Goal: Task Accomplishment & Management: Manage account settings

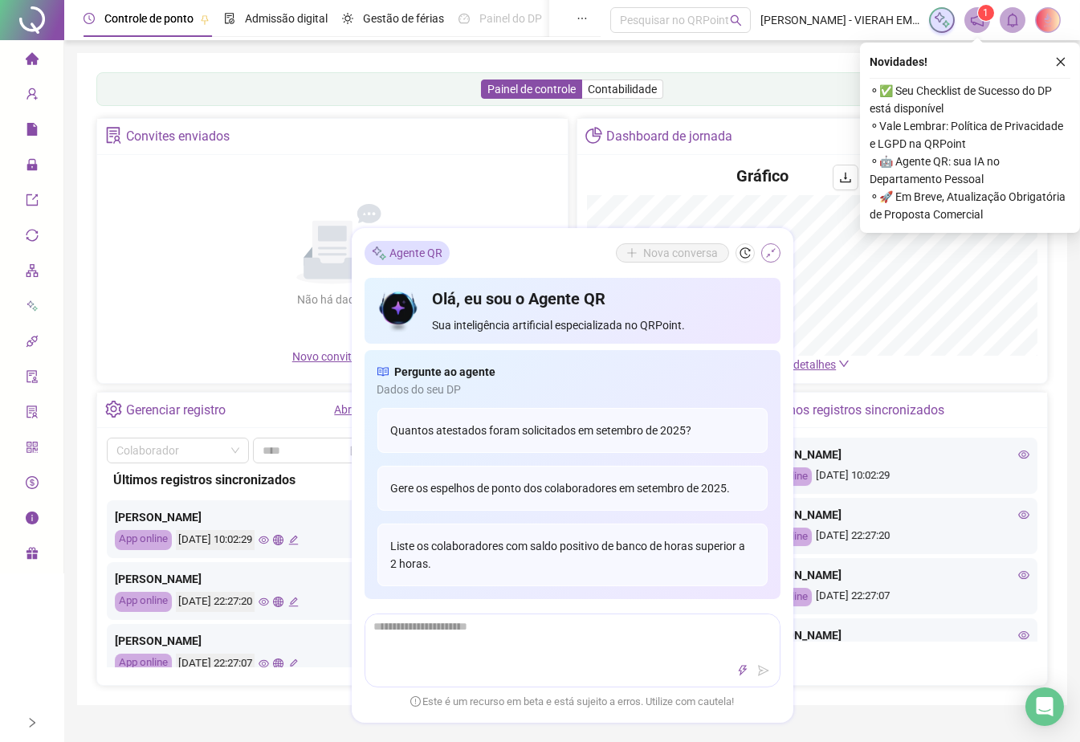
click at [762, 256] on button "button" at bounding box center [770, 252] width 19 height 19
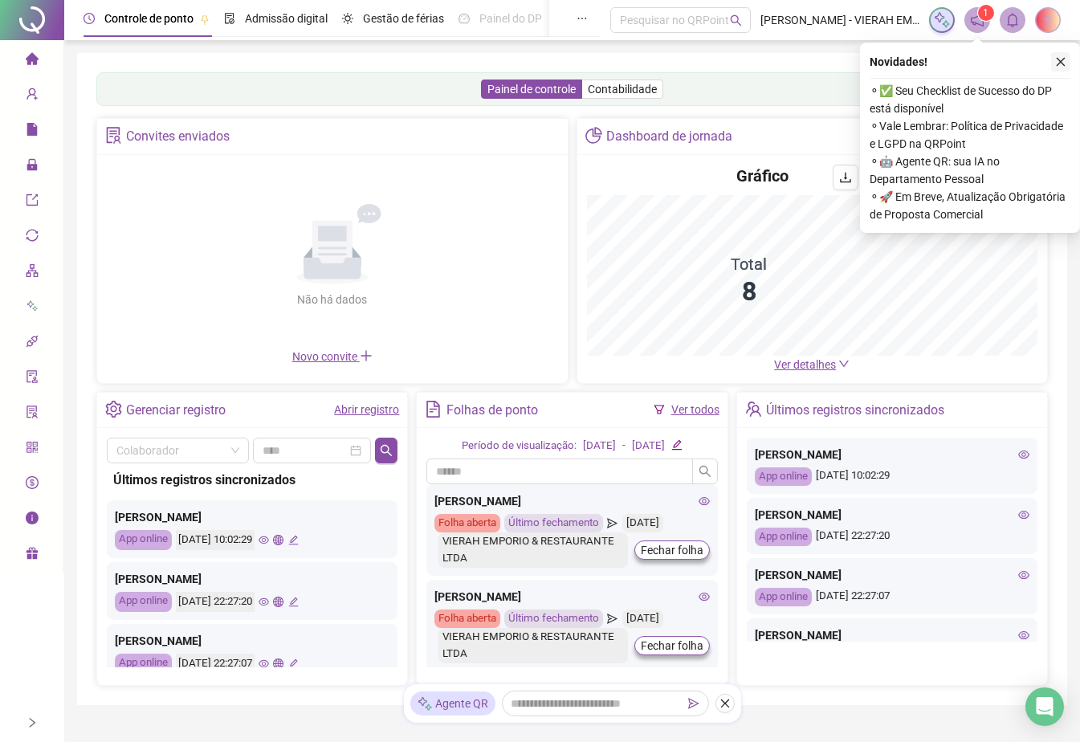
click at [1058, 63] on icon "close" at bounding box center [1061, 62] width 9 height 9
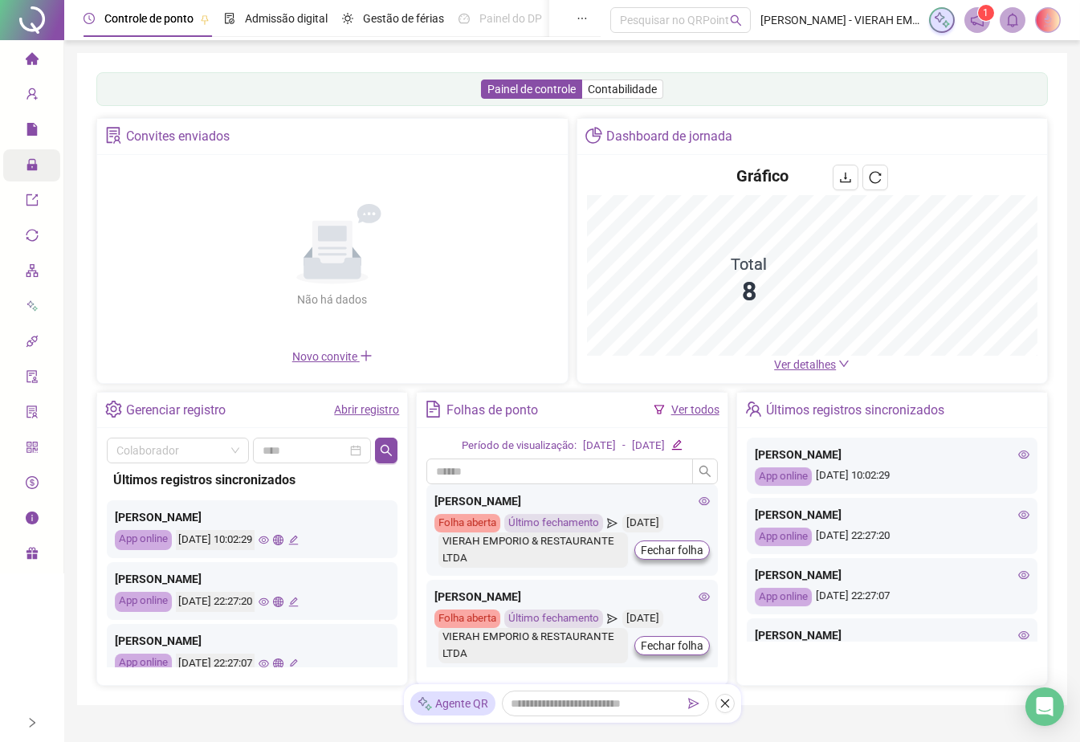
click at [30, 169] on icon "lock" at bounding box center [31, 164] width 10 height 11
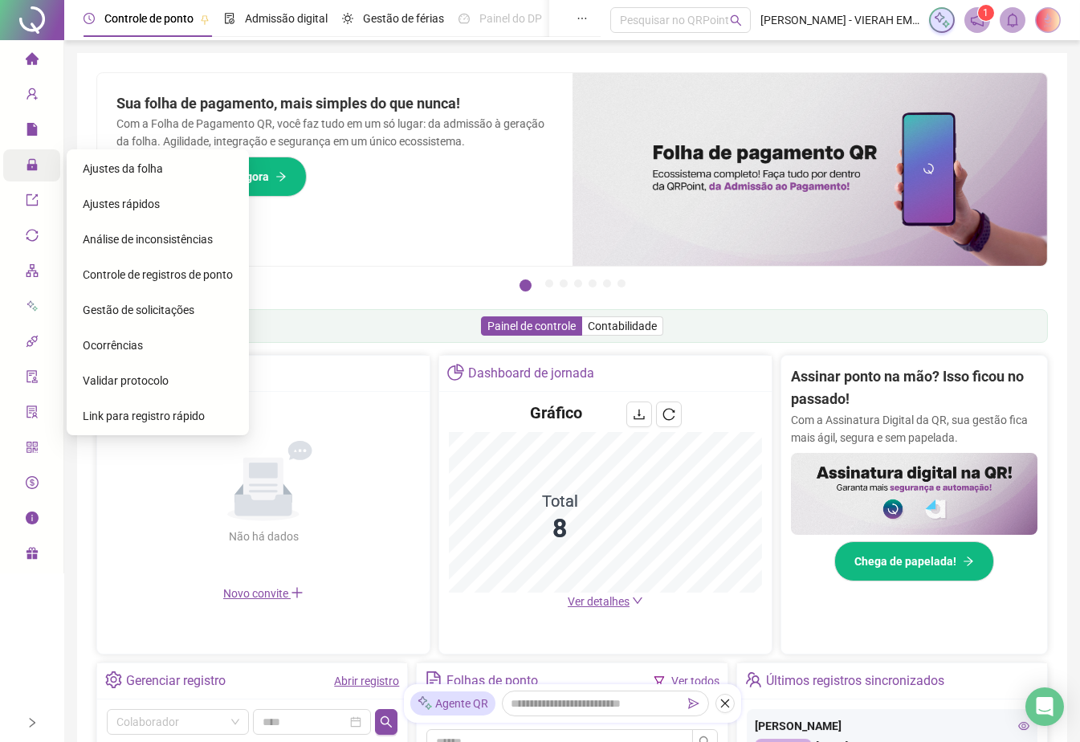
drag, startPoint x: 63, startPoint y: 166, endPoint x: 72, endPoint y: 166, distance: 9.6
click at [65, 166] on div "Ajustes da folha Ajustes rápidos Análise de inconsistências Controle de registr…" at bounding box center [154, 297] width 189 height 297
click at [84, 167] on span "Ajustes da folha" at bounding box center [123, 168] width 80 height 13
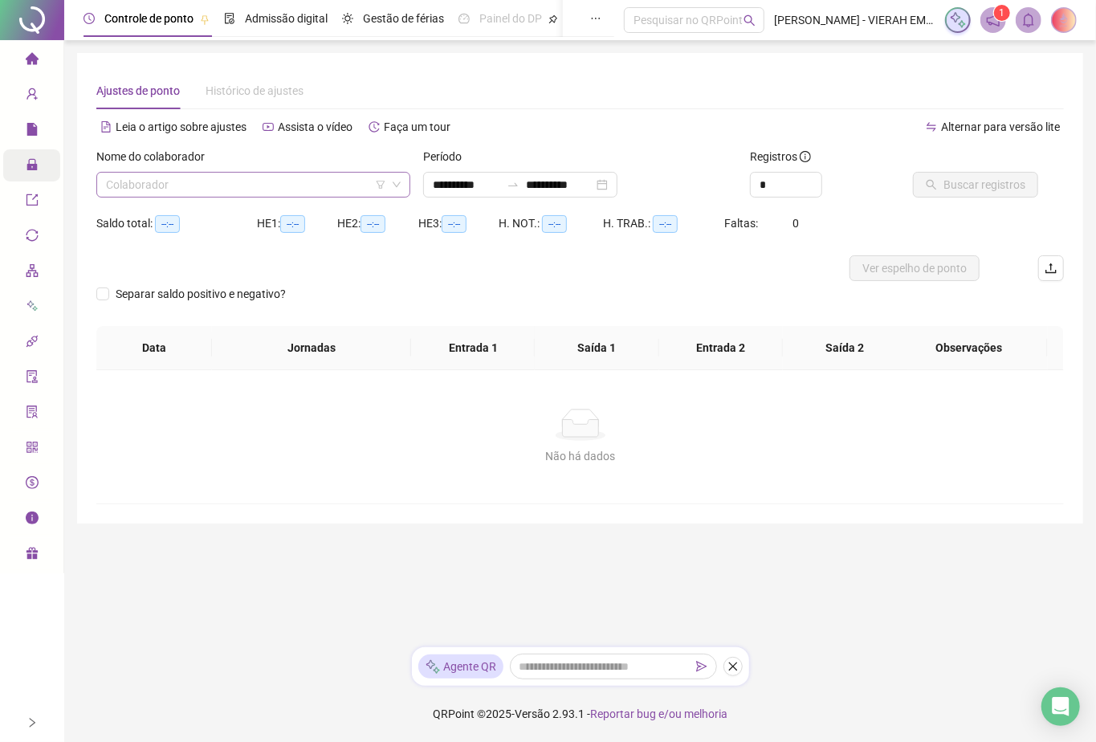
click at [219, 186] on input "search" at bounding box center [246, 185] width 280 height 24
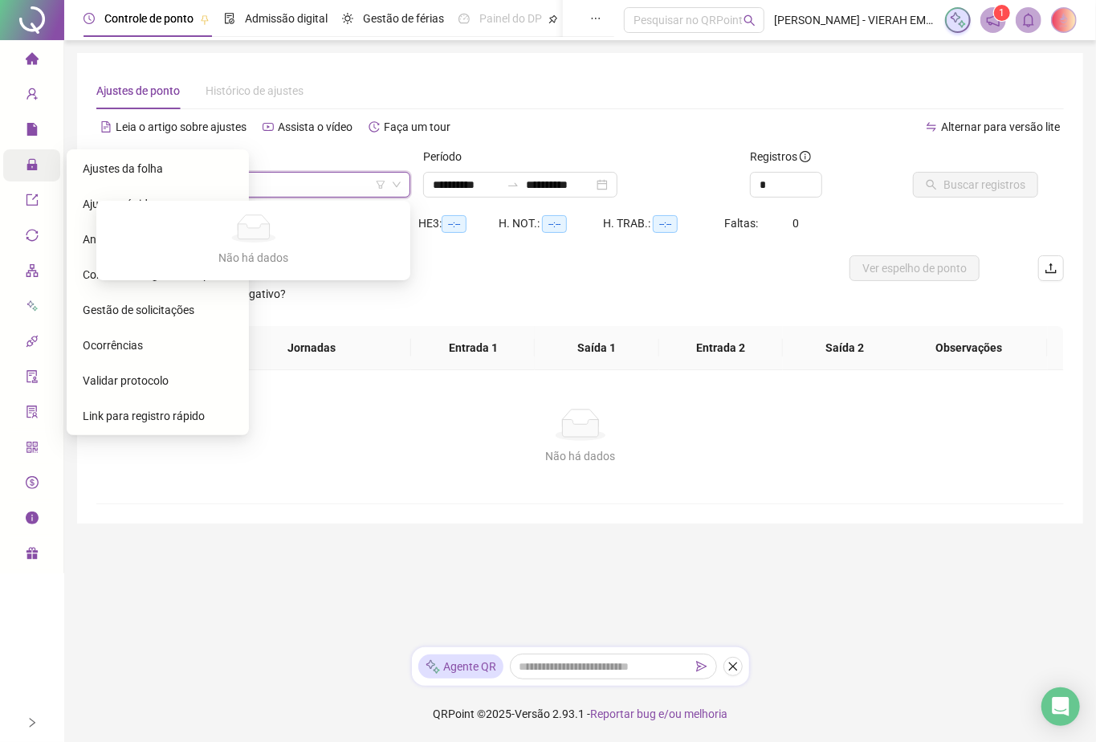
click at [40, 172] on span "Administração" at bounding box center [73, 167] width 94 height 32
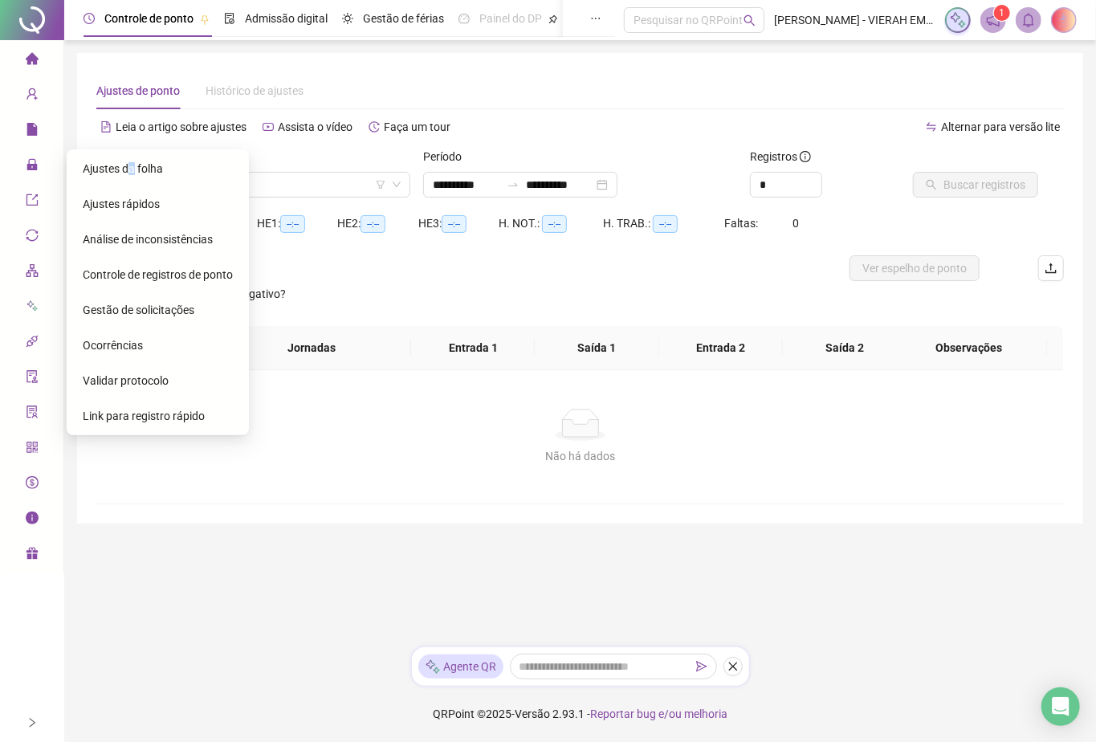
click at [132, 168] on span "Ajustes da folha" at bounding box center [123, 168] width 80 height 13
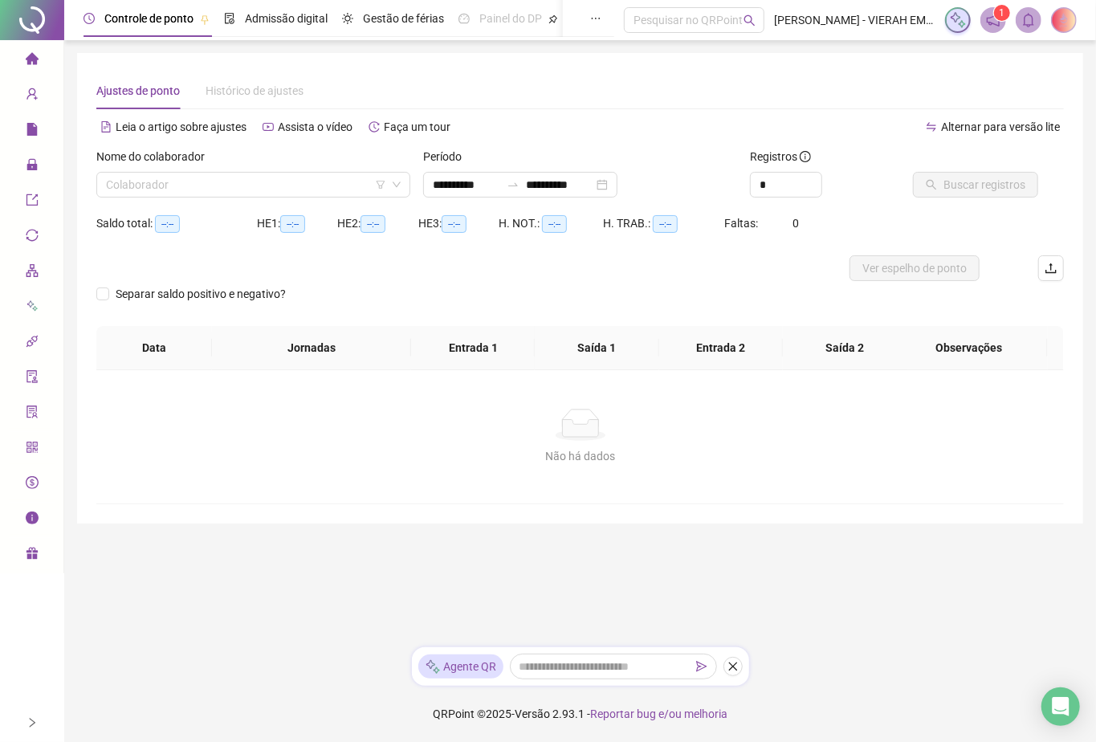
click at [379, 152] on div "Nome do colaborador" at bounding box center [253, 160] width 314 height 24
click at [341, 189] on input "search" at bounding box center [246, 185] width 280 height 24
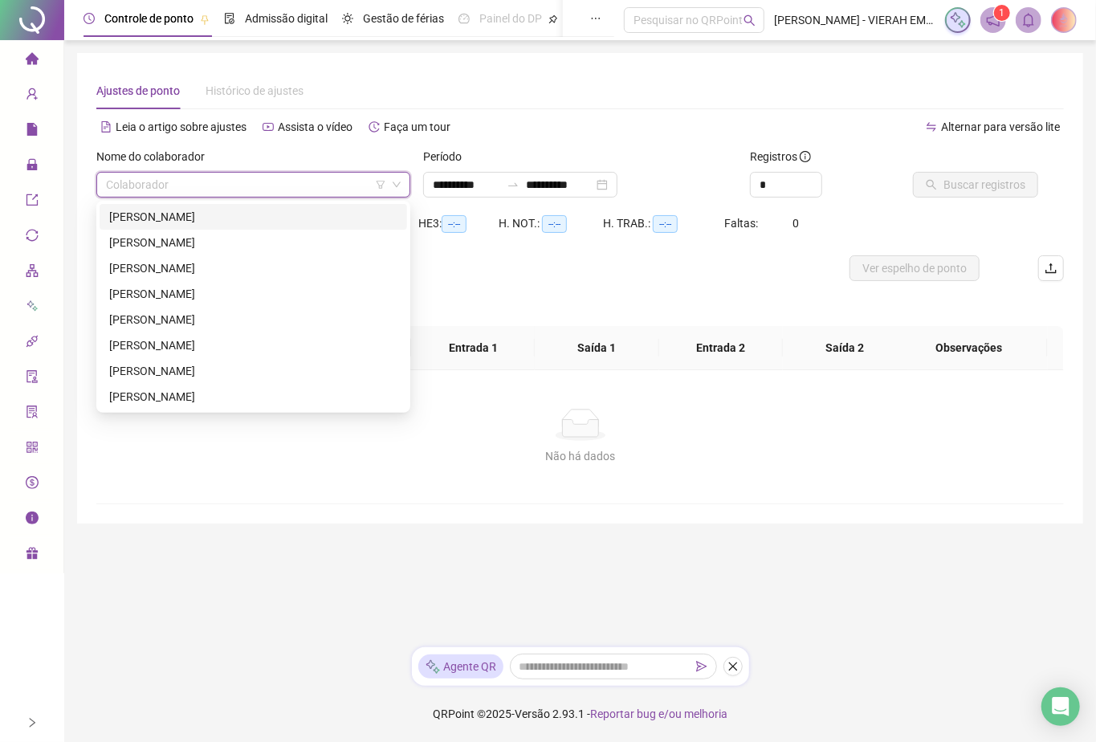
click at [273, 208] on div "[PERSON_NAME]" at bounding box center [253, 217] width 288 height 18
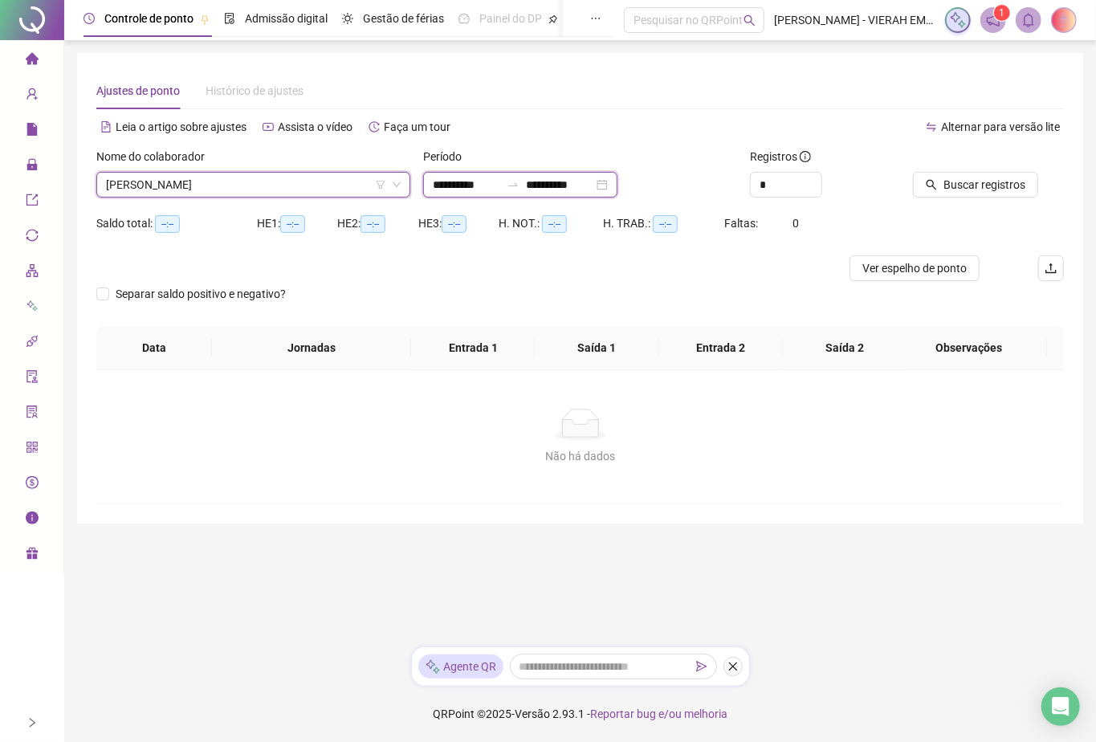
click at [581, 185] on input "**********" at bounding box center [559, 185] width 67 height 18
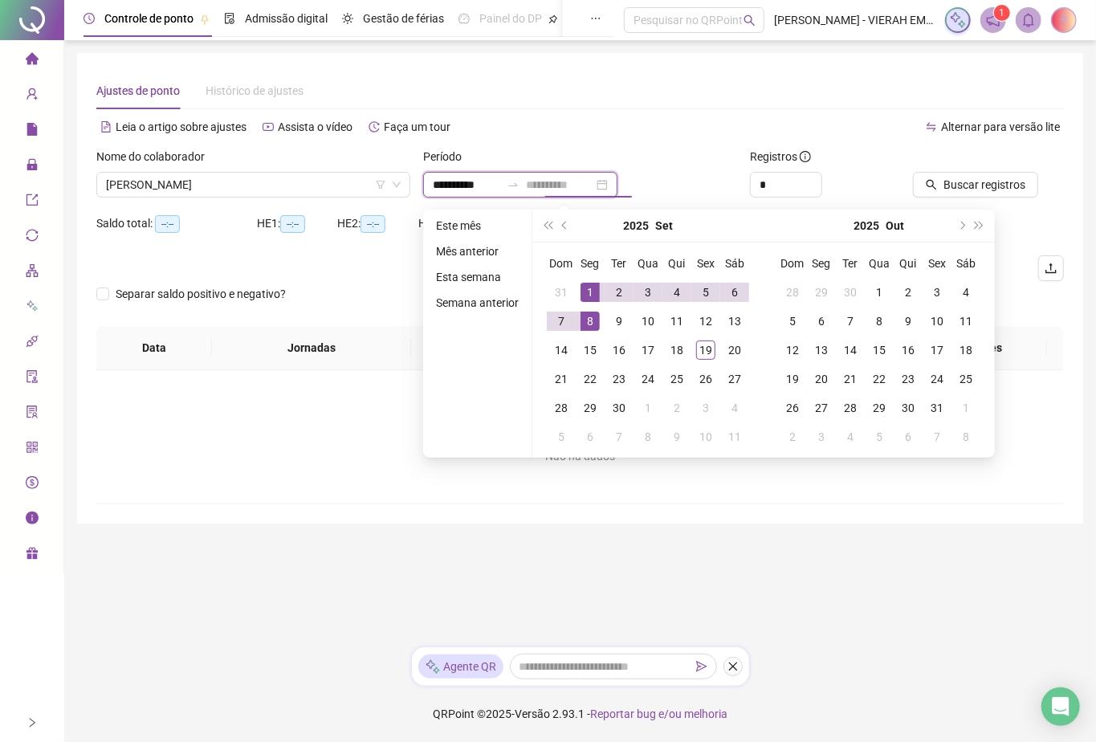
type input "**********"
click at [584, 295] on div "1" at bounding box center [590, 292] width 19 height 19
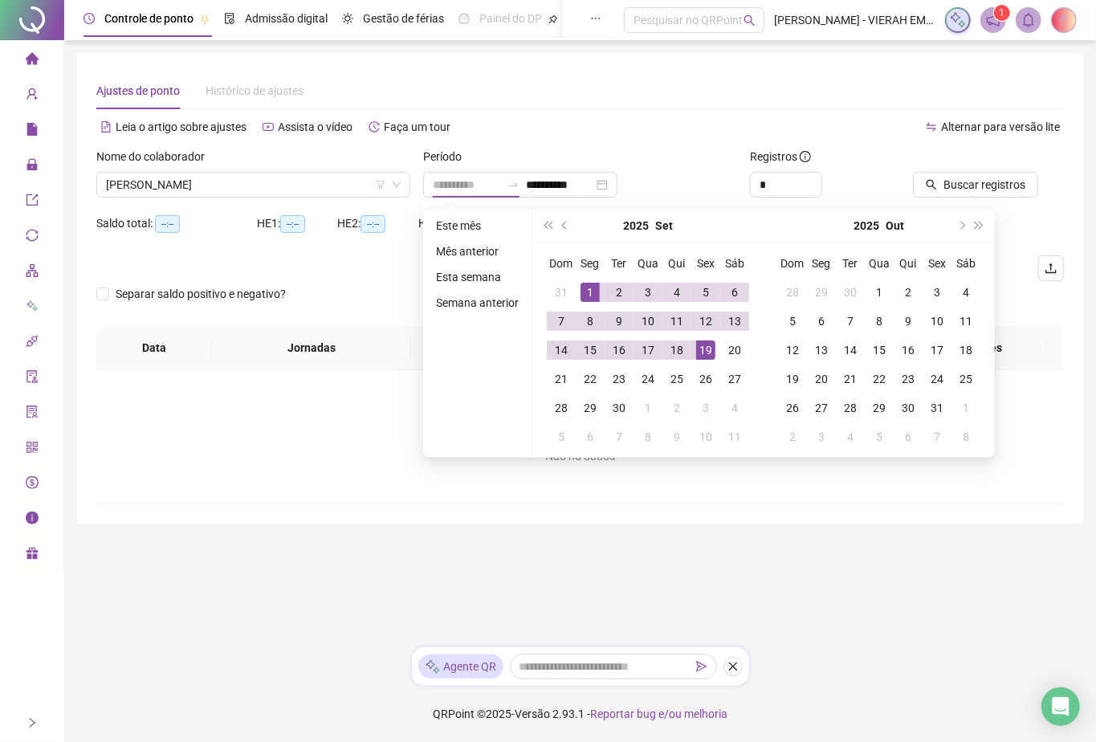
click at [703, 348] on div "19" at bounding box center [705, 349] width 19 height 19
type input "**********"
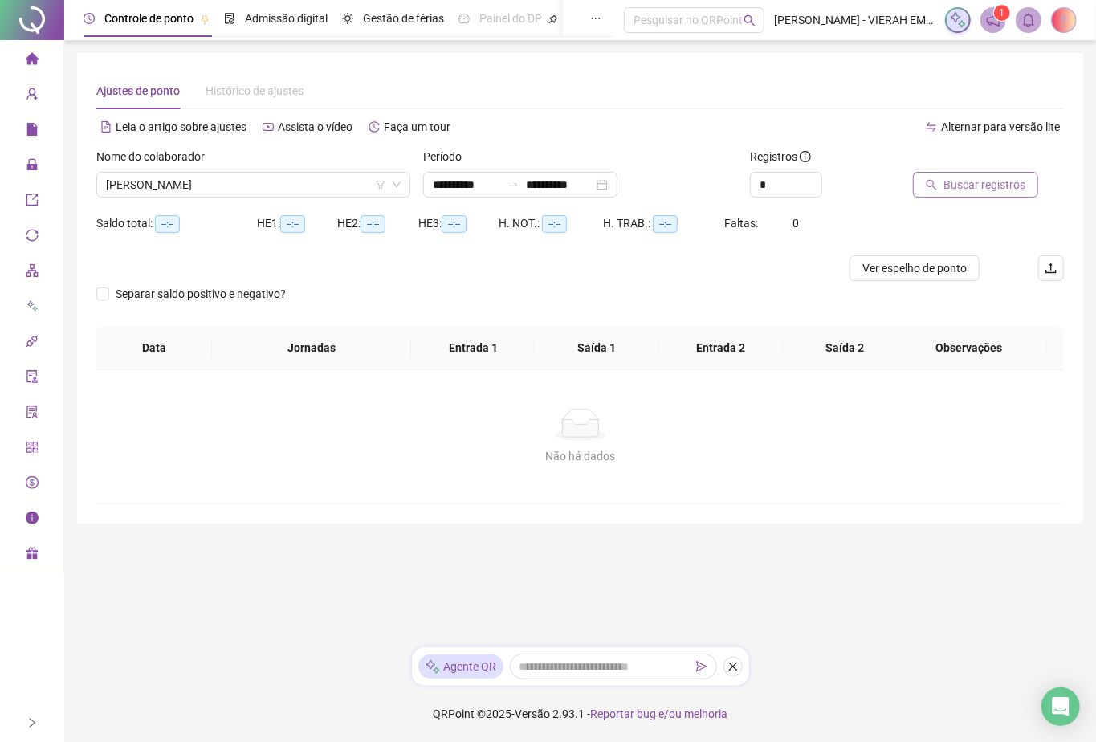
click at [951, 185] on span "Buscar registros" at bounding box center [984, 185] width 82 height 18
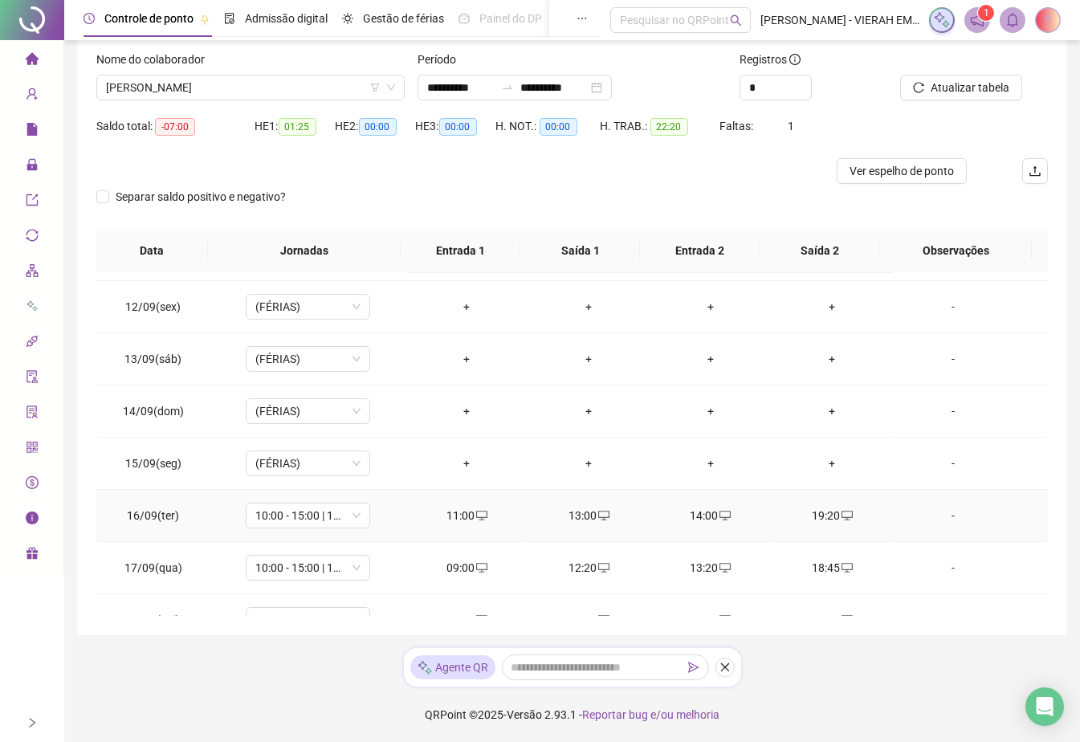
scroll to position [649, 0]
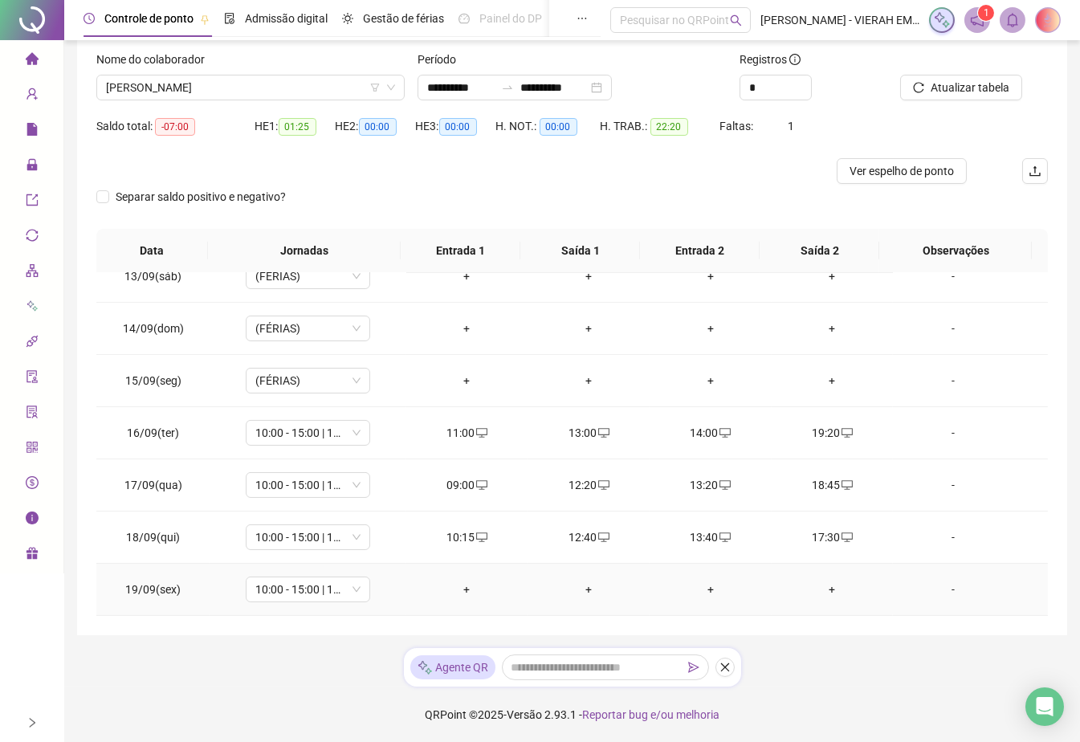
click at [457, 591] on div "+" at bounding box center [467, 590] width 96 height 18
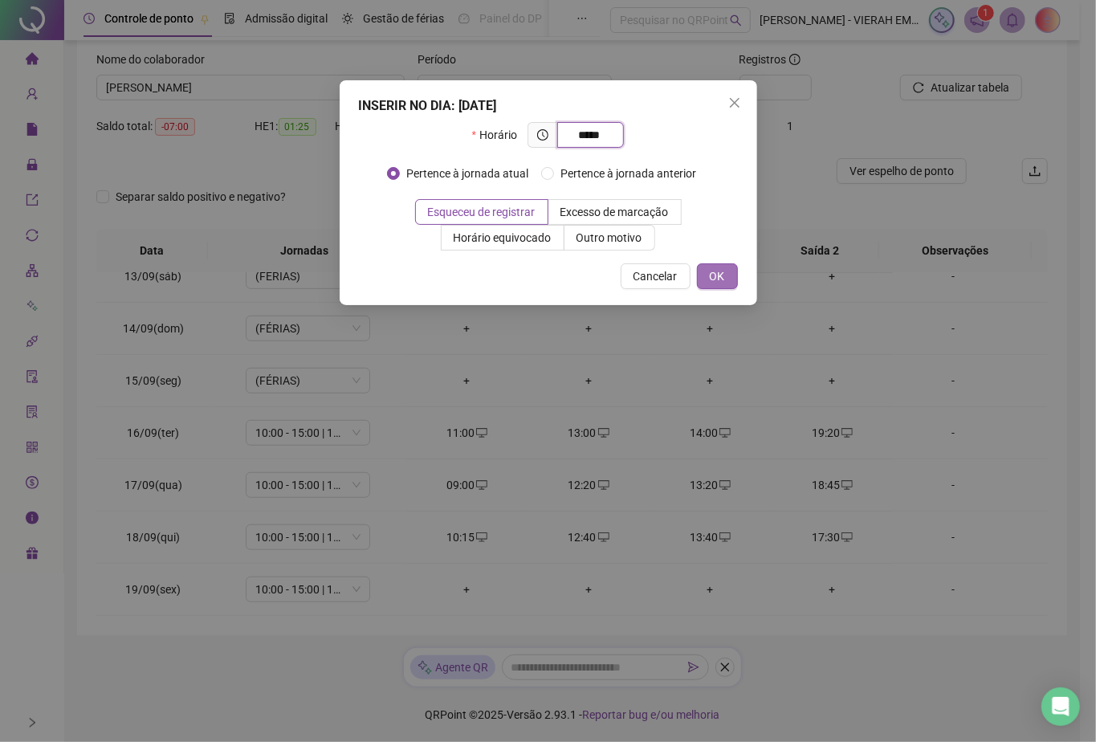
type input "*****"
click at [711, 267] on span "OK" at bounding box center [717, 276] width 15 height 18
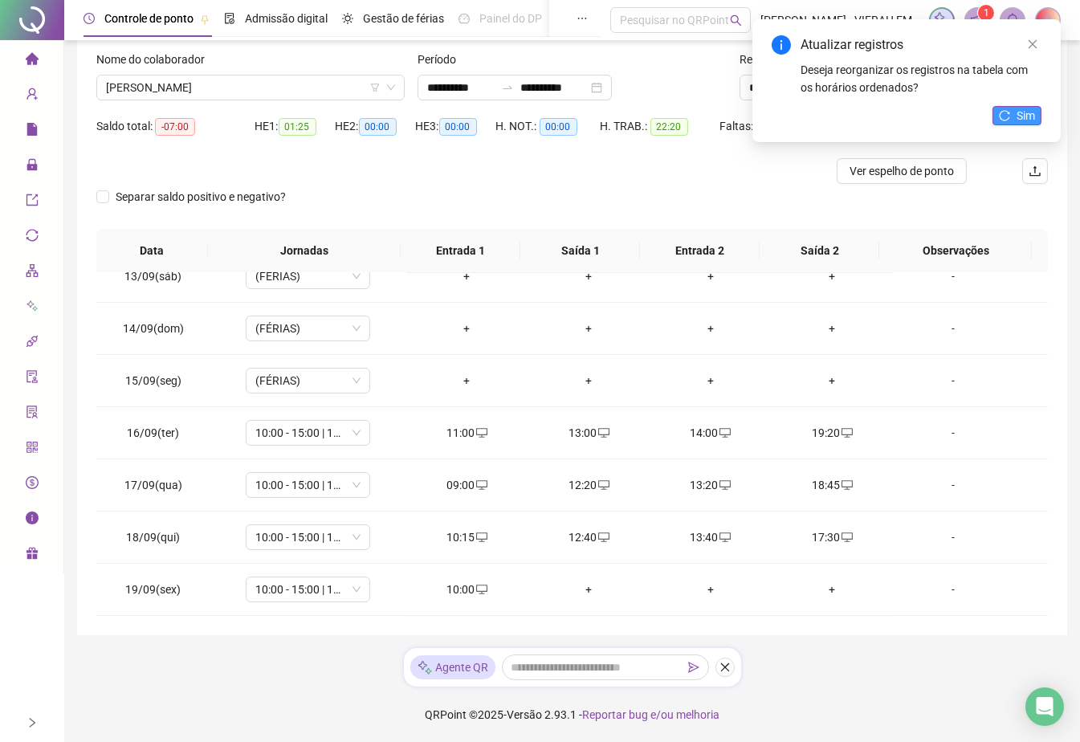
click at [1030, 119] on span "Sim" at bounding box center [1026, 116] width 18 height 18
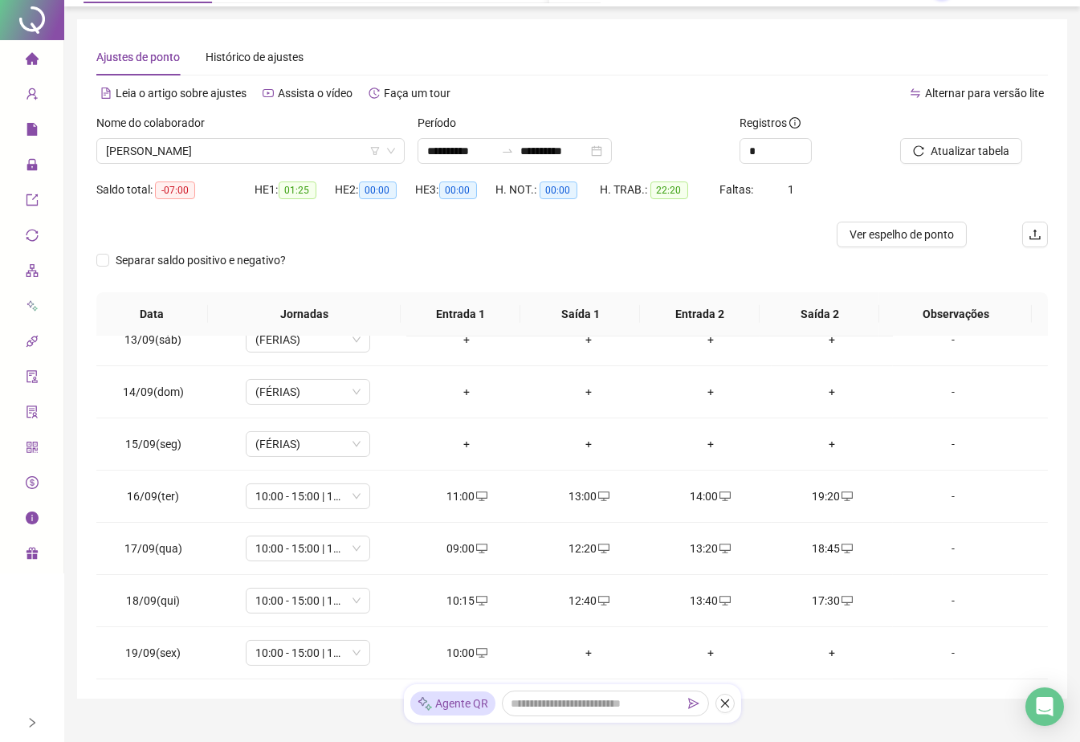
scroll to position [0, 0]
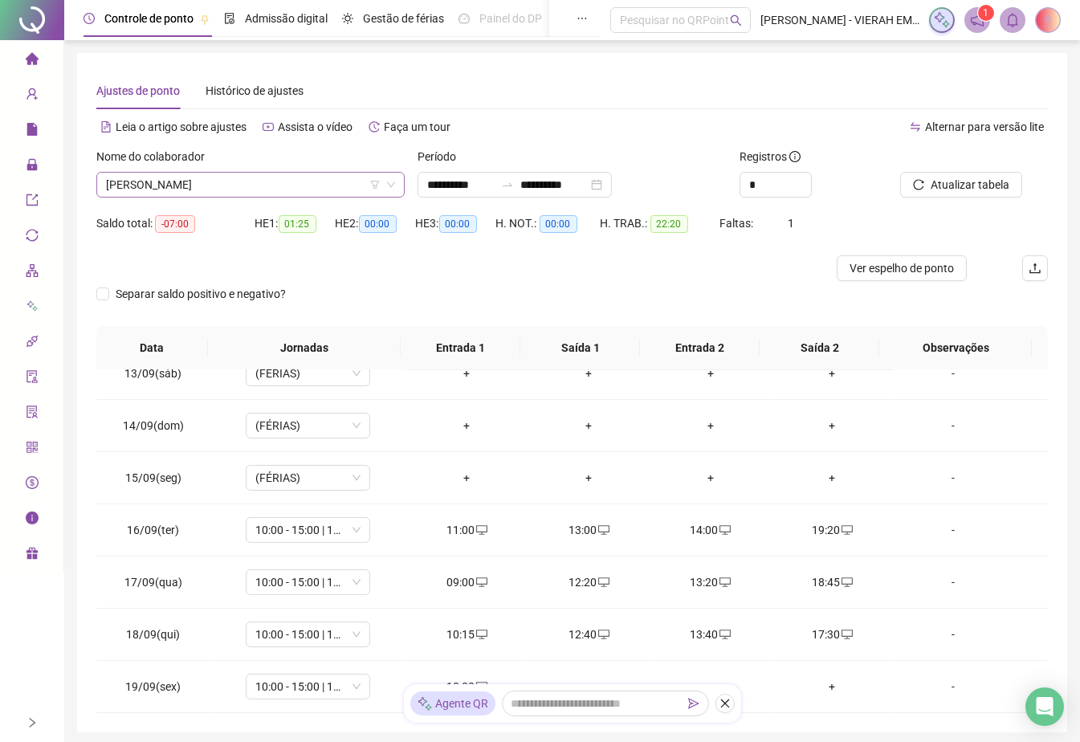
click at [342, 188] on span "[PERSON_NAME]" at bounding box center [250, 185] width 289 height 24
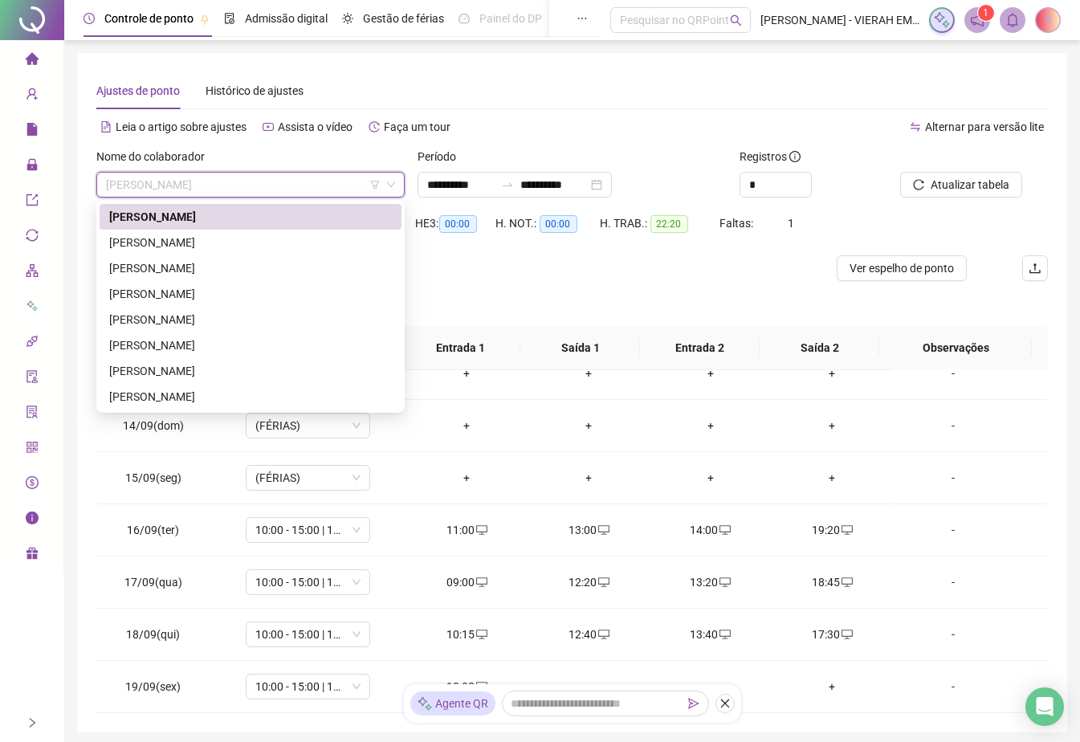
click at [588, 111] on div "**********" at bounding box center [571, 392] width 951 height 641
